Goal: Obtain resource: Download file/media

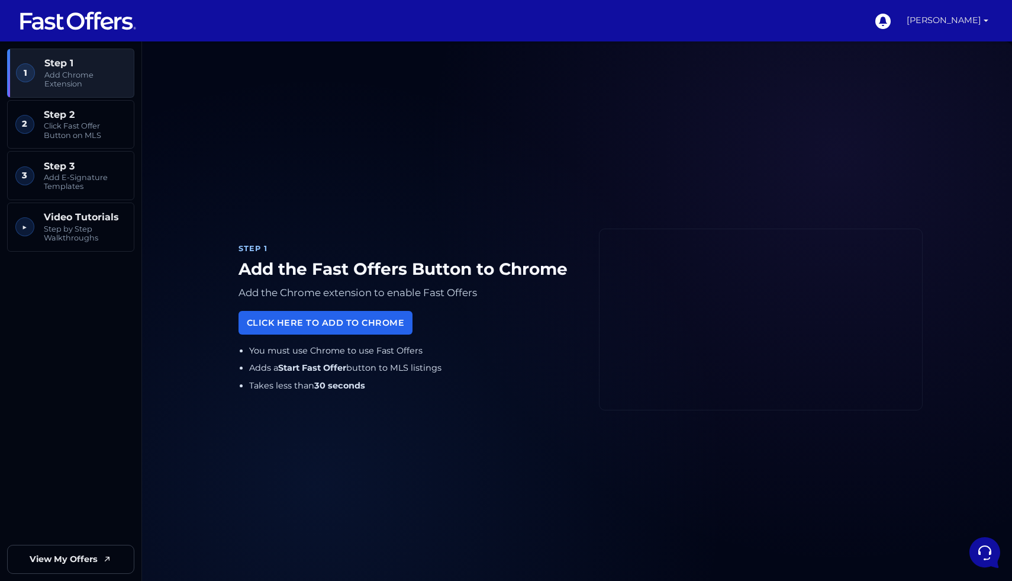
click at [982, 21] on link "[PERSON_NAME]" at bounding box center [947, 20] width 91 height 41
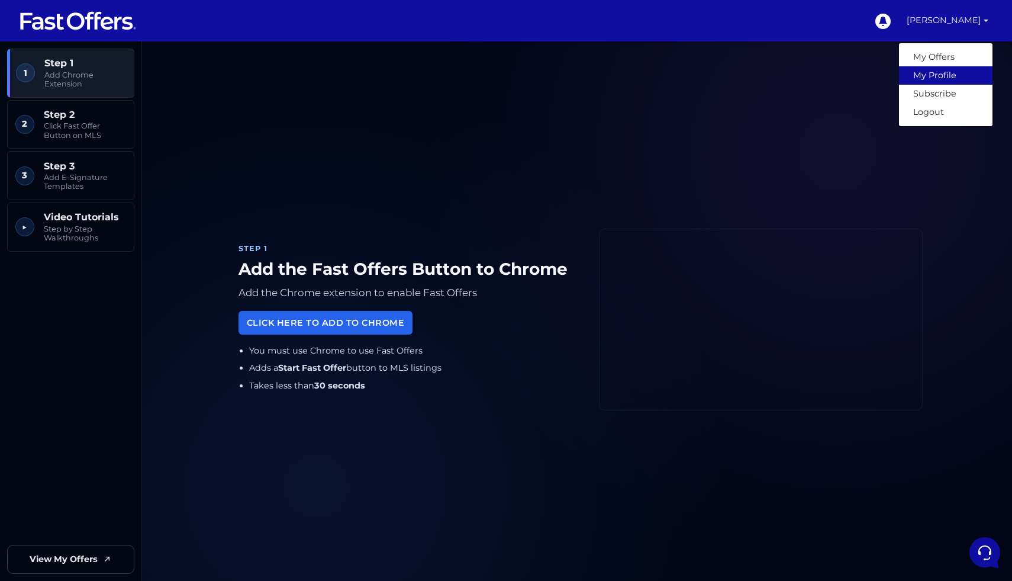
click at [948, 73] on link "My Profile" at bounding box center [946, 75] width 94 height 18
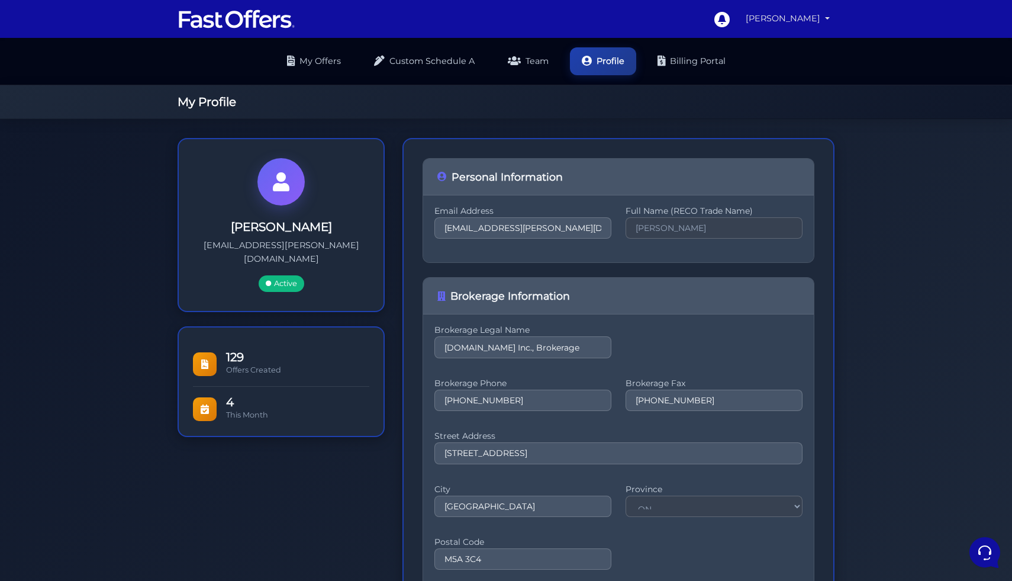
click at [831, 16] on link "[PERSON_NAME]" at bounding box center [788, 18] width 94 height 23
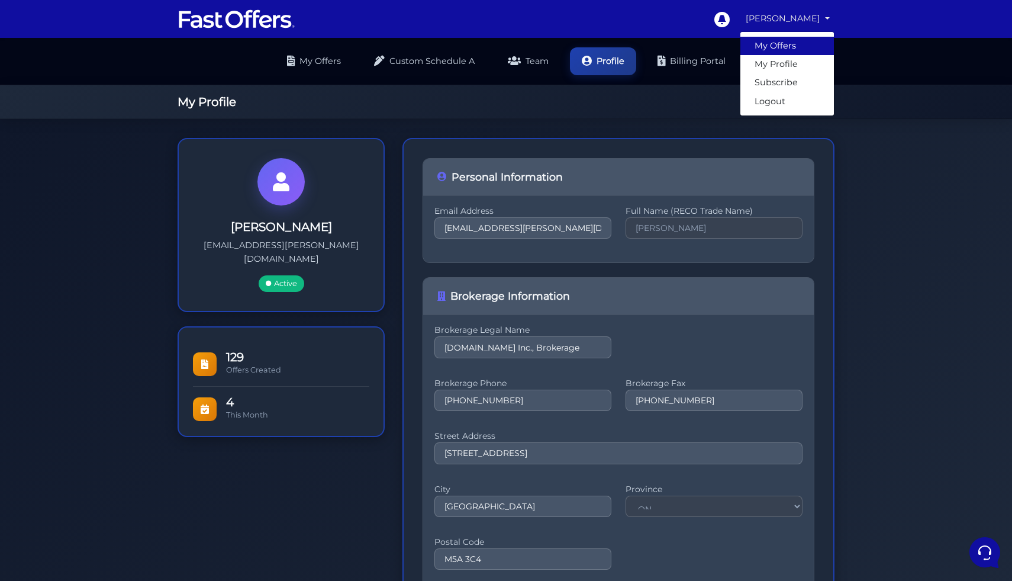
click at [796, 47] on link "My Offers" at bounding box center [788, 46] width 94 height 18
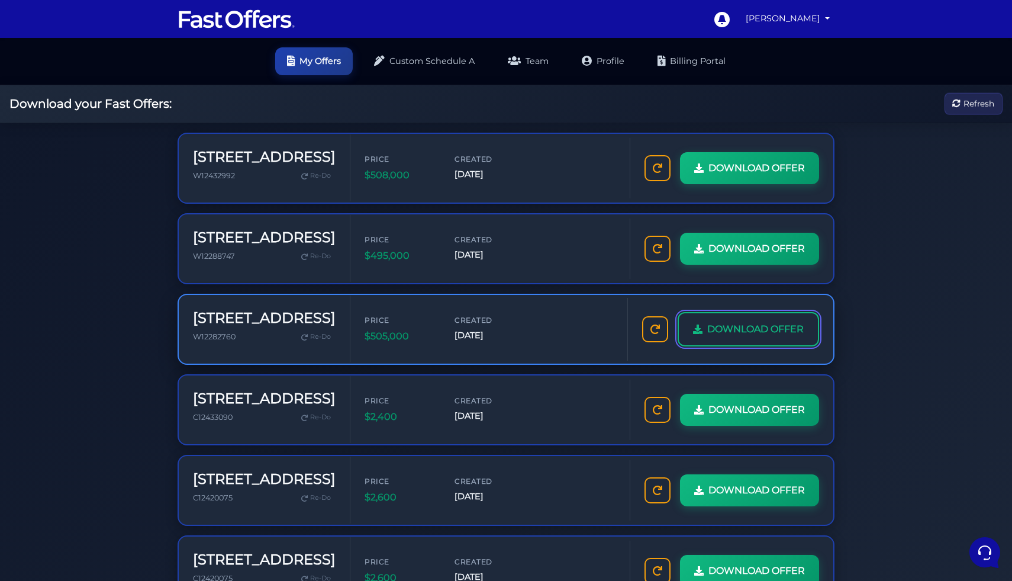
click at [730, 336] on span "DOWNLOAD OFFER" at bounding box center [756, 329] width 97 height 15
